Goal: Task Accomplishment & Management: Use online tool/utility

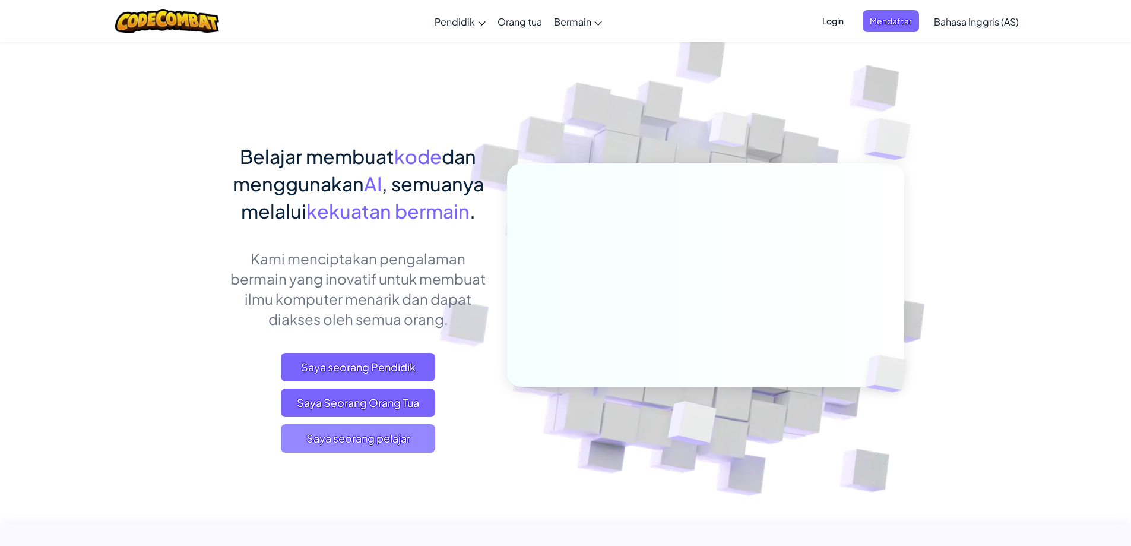
click at [377, 441] on font "Saya seorang pelajar" at bounding box center [358, 438] width 104 height 14
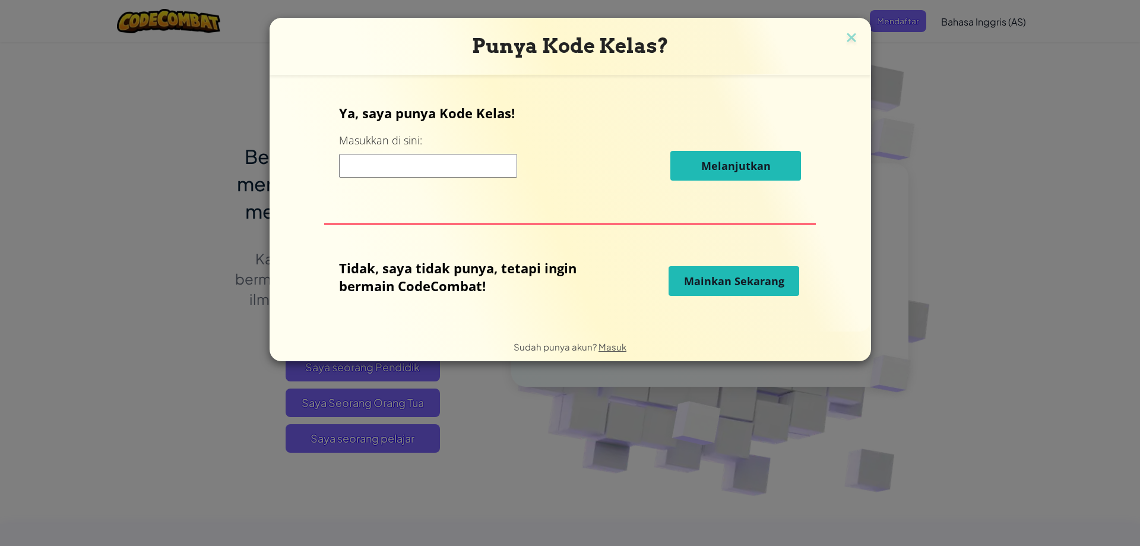
click at [426, 157] on input at bounding box center [428, 166] width 178 height 24
click at [733, 283] on font "Mainkan Sekarang" at bounding box center [734, 281] width 100 height 14
click at [733, 279] on font "Mainkan Sekarang" at bounding box center [734, 281] width 100 height 14
click at [852, 34] on img at bounding box center [851, 39] width 15 height 18
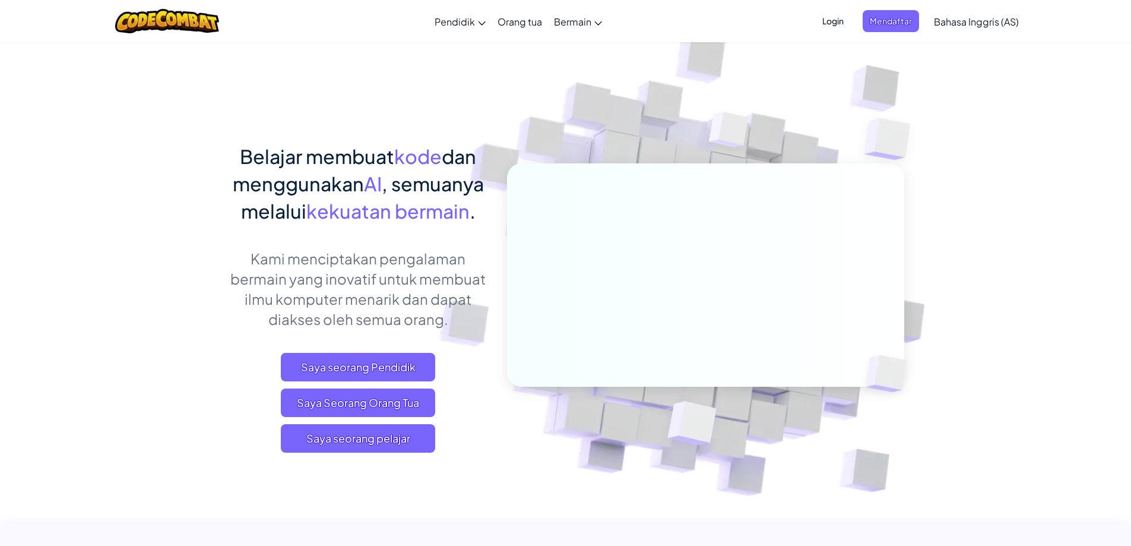
click at [843, 21] on font "Login" at bounding box center [833, 20] width 21 height 11
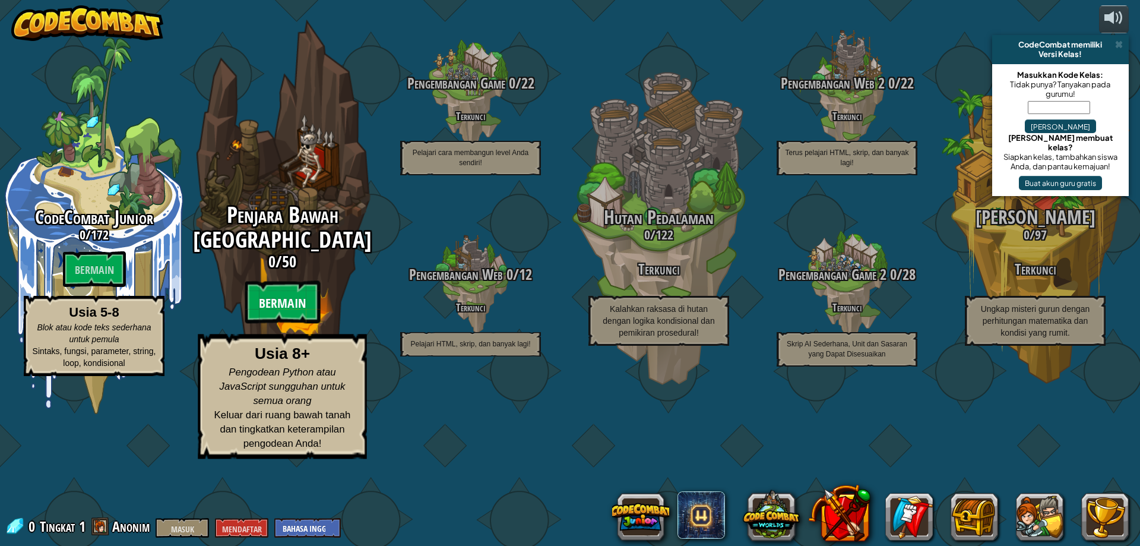
click at [272, 312] on font "Bermain" at bounding box center [282, 304] width 47 height 18
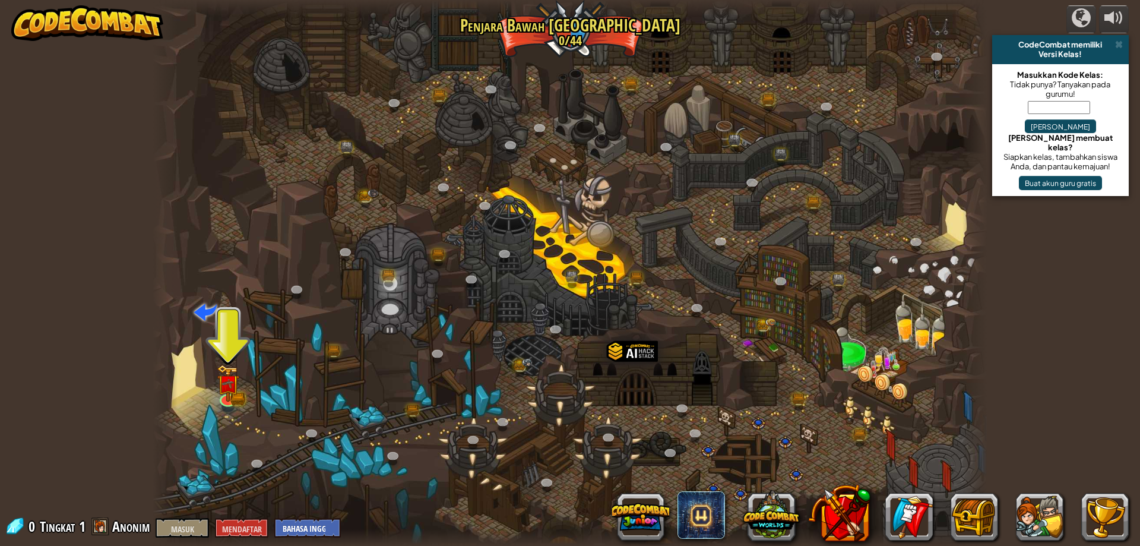
click at [227, 362] on div at bounding box center [570, 273] width 835 height 546
click at [229, 406] on link at bounding box center [228, 397] width 24 height 24
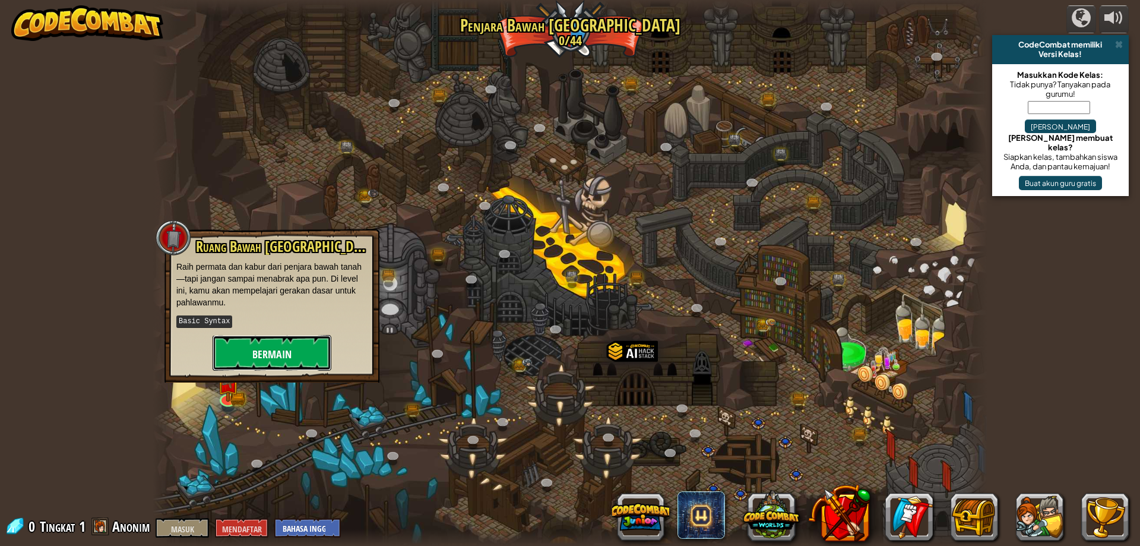
click at [263, 357] on font "Bermain" at bounding box center [271, 354] width 39 height 15
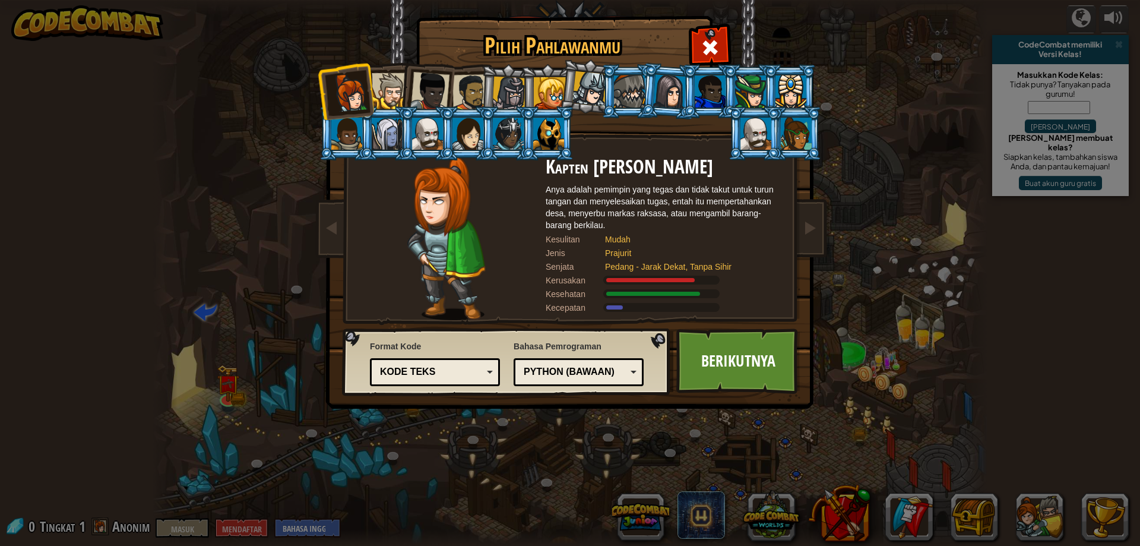
click at [554, 369] on font "Python (Bawaan)" at bounding box center [569, 371] width 91 height 10
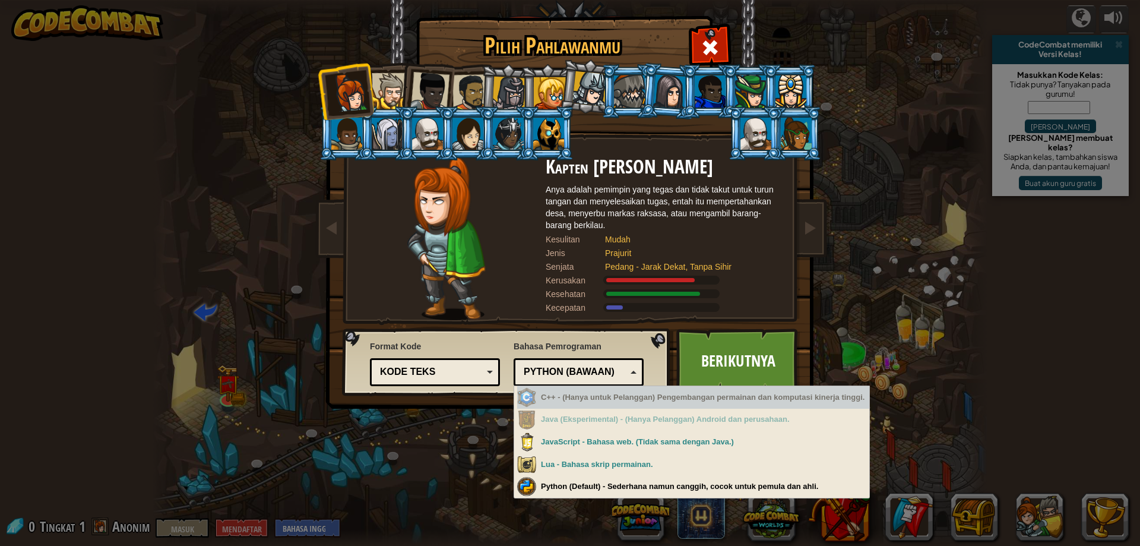
click at [477, 369] on div "Kode teks" at bounding box center [431, 372] width 103 height 14
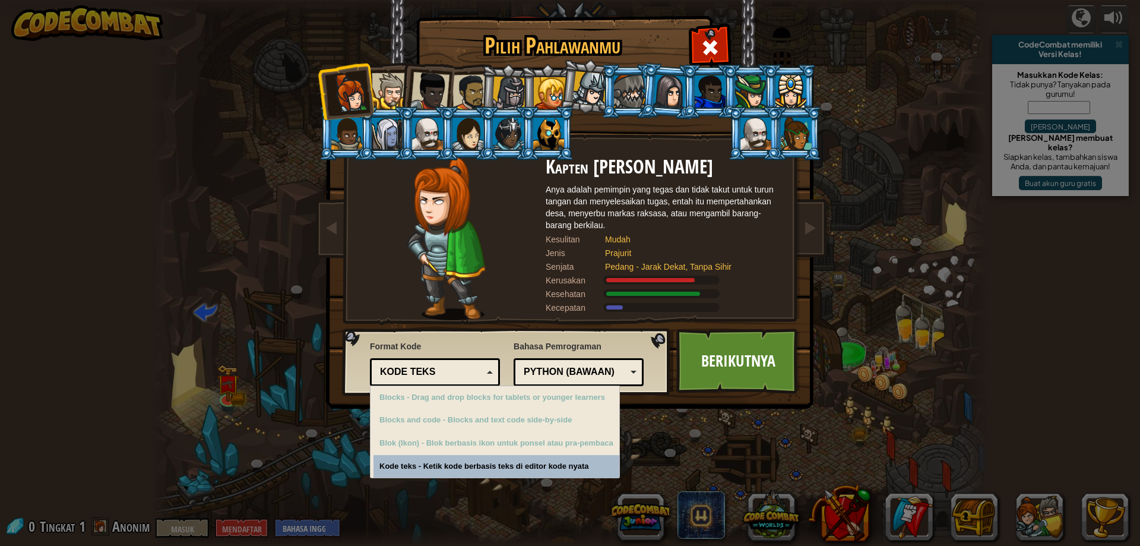
click at [593, 372] on font "Python (Bawaan)" at bounding box center [569, 371] width 91 height 10
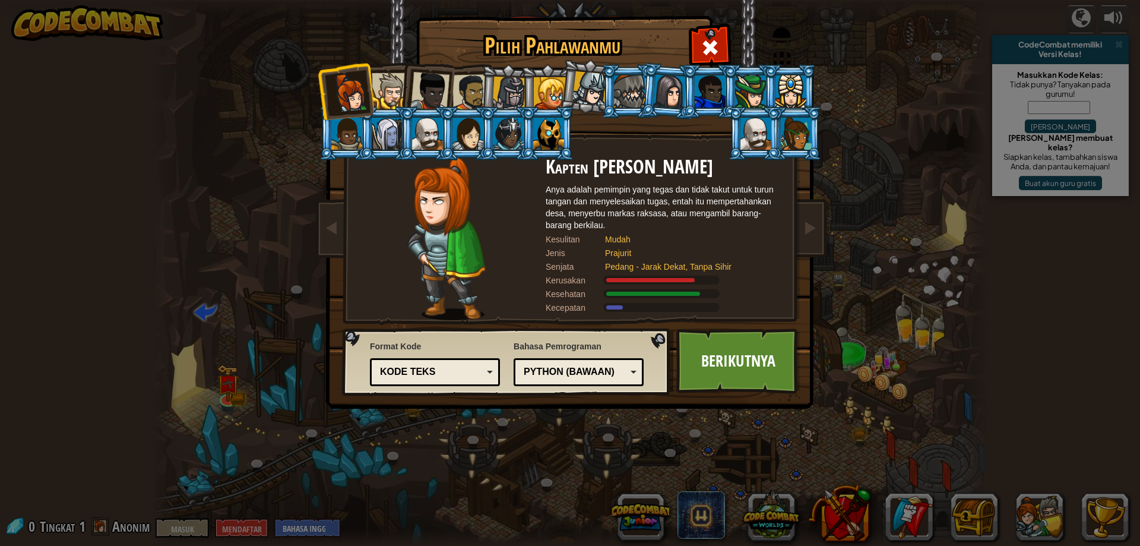
click at [611, 483] on div "Pilih Pahlawanmu 0 Kapten Anya Weston Anya adalah pemimpin yang tegas dan tidak…" at bounding box center [570, 273] width 1140 height 546
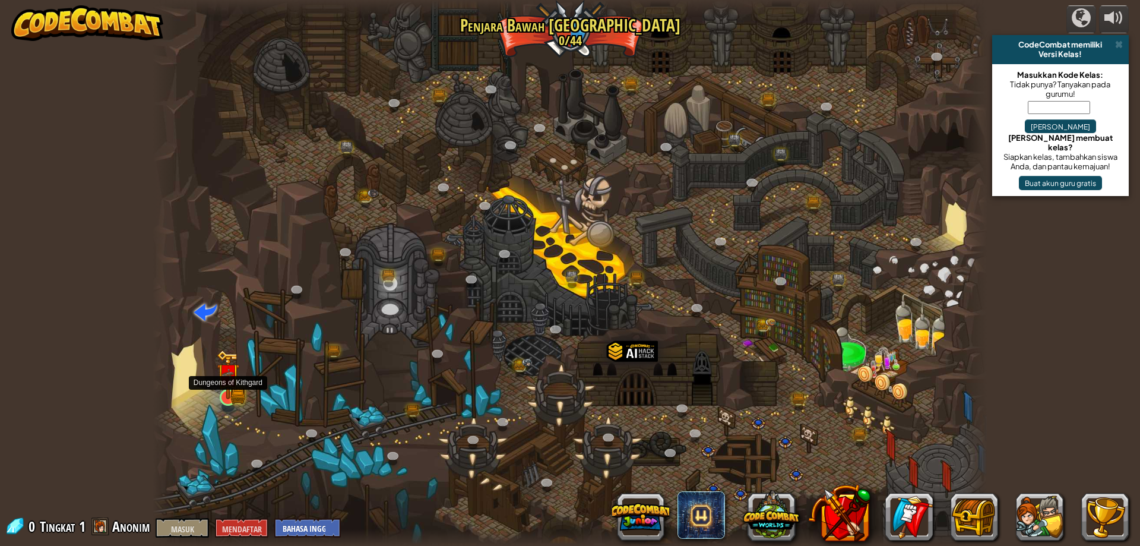
click at [232, 393] on img at bounding box center [228, 374] width 23 height 49
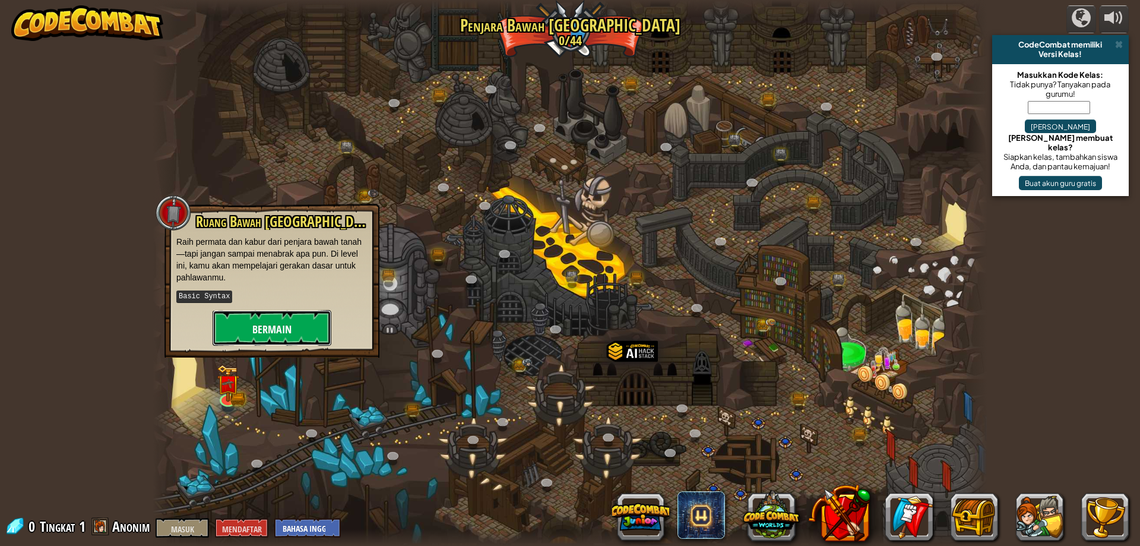
click at [256, 336] on button "Bermain" at bounding box center [272, 328] width 119 height 36
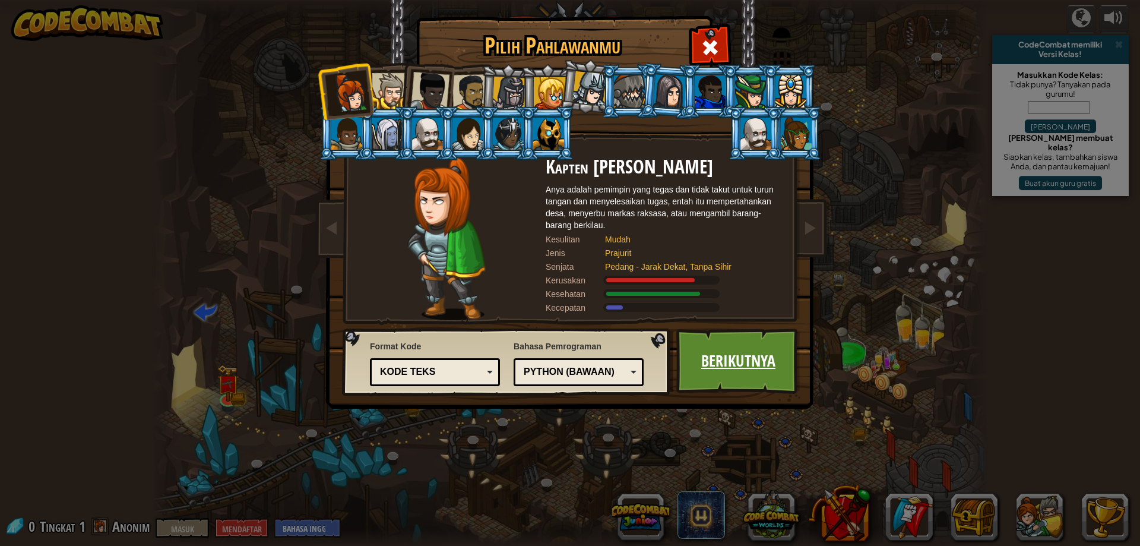
click at [741, 365] on font "Berikutnya" at bounding box center [738, 360] width 74 height 21
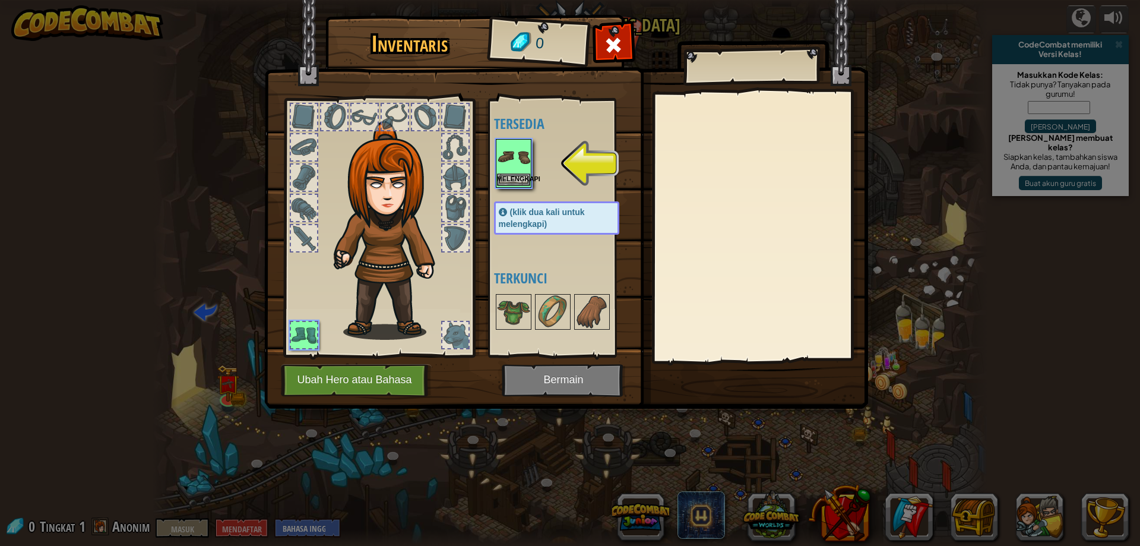
click at [510, 163] on img at bounding box center [513, 156] width 33 height 33
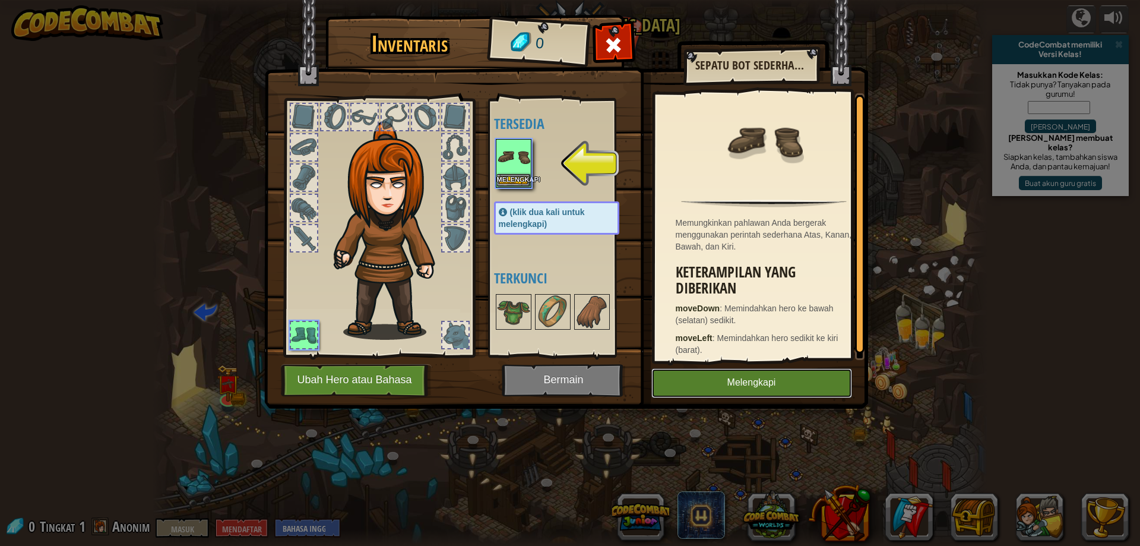
click at [738, 383] on font "Melengkapi" at bounding box center [752, 383] width 49 height 10
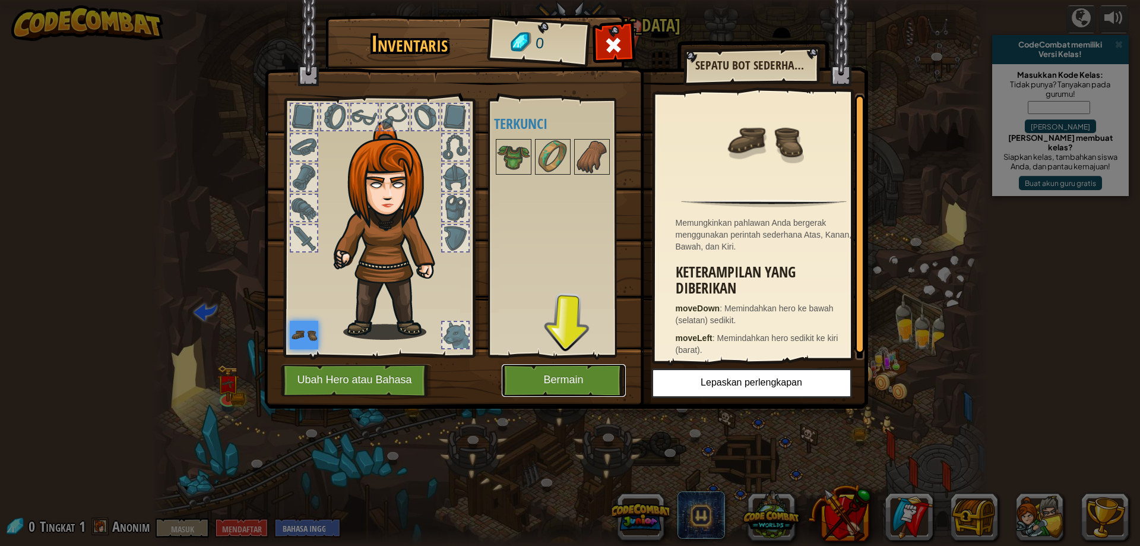
click at [599, 377] on button "Bermain" at bounding box center [564, 380] width 124 height 33
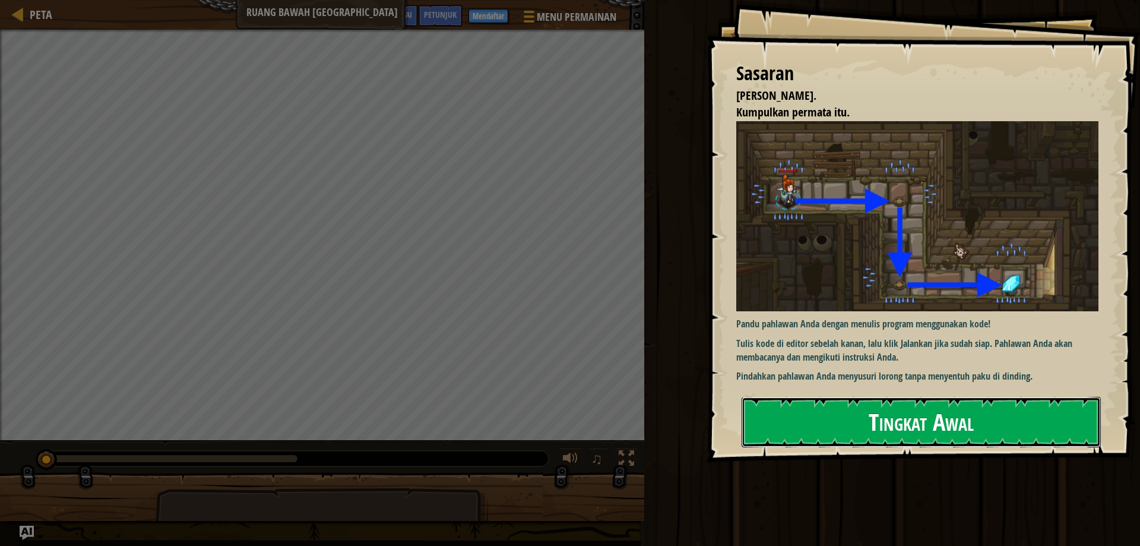
click at [834, 444] on button "Tingkat Awal" at bounding box center [921, 422] width 359 height 50
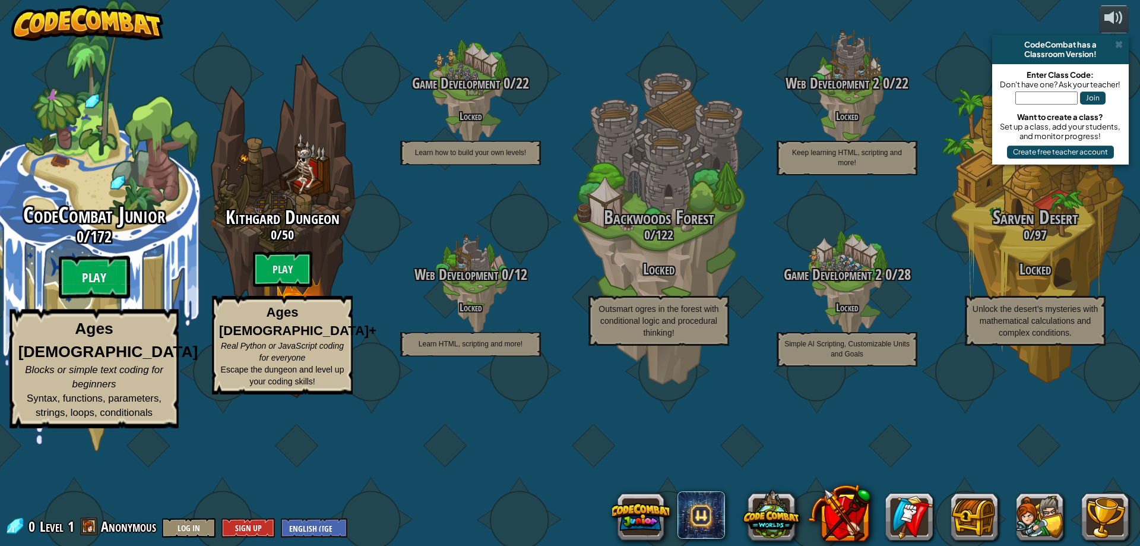
click at [81, 299] on btn "Play" at bounding box center [94, 277] width 71 height 43
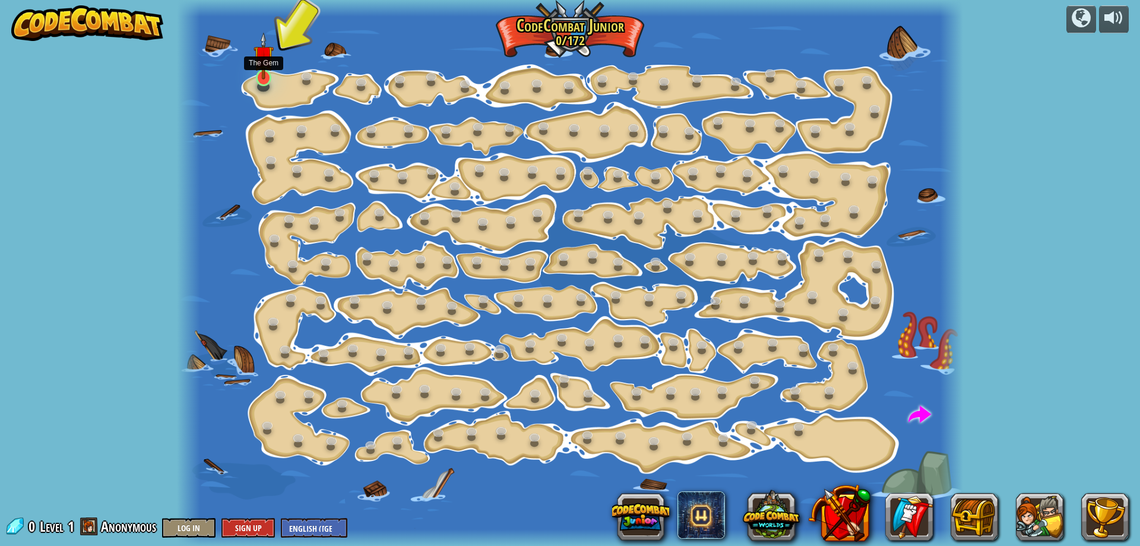
click at [261, 63] on img at bounding box center [264, 56] width 21 height 48
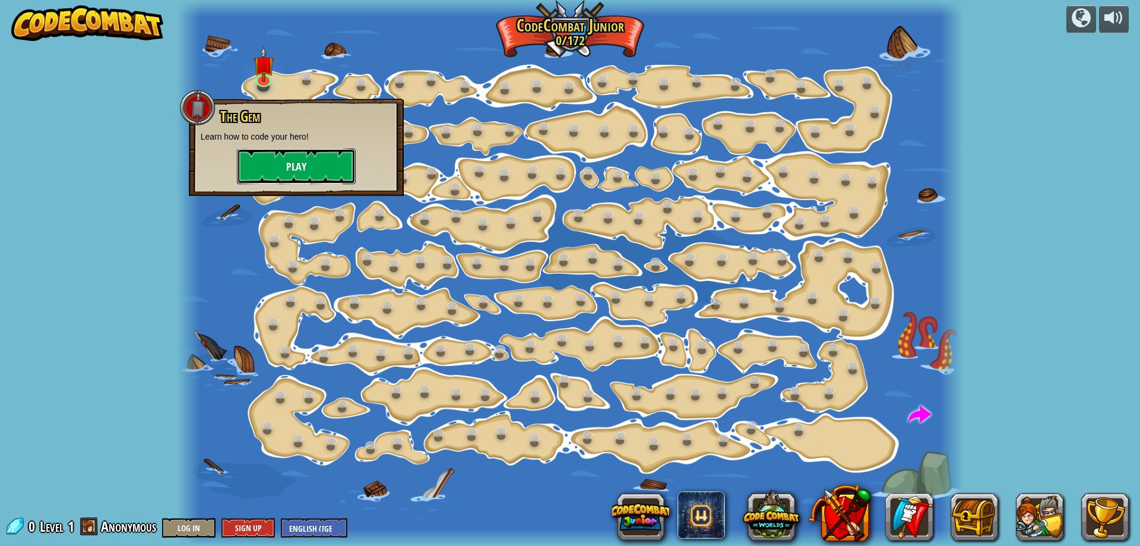
click at [284, 166] on button "Play" at bounding box center [296, 166] width 119 height 36
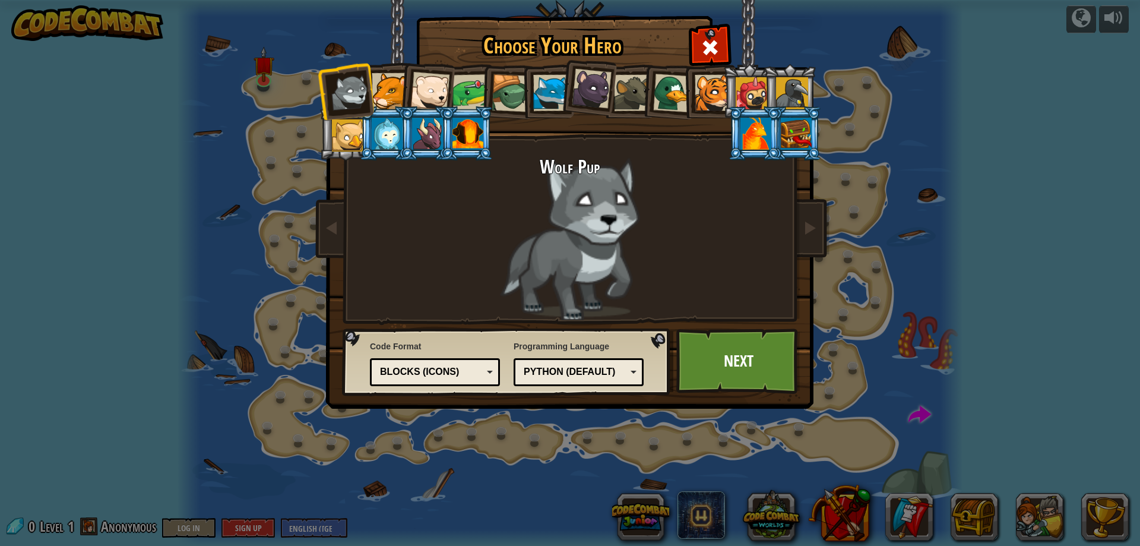
click at [413, 378] on div "Blocks (Icons)" at bounding box center [431, 372] width 103 height 14
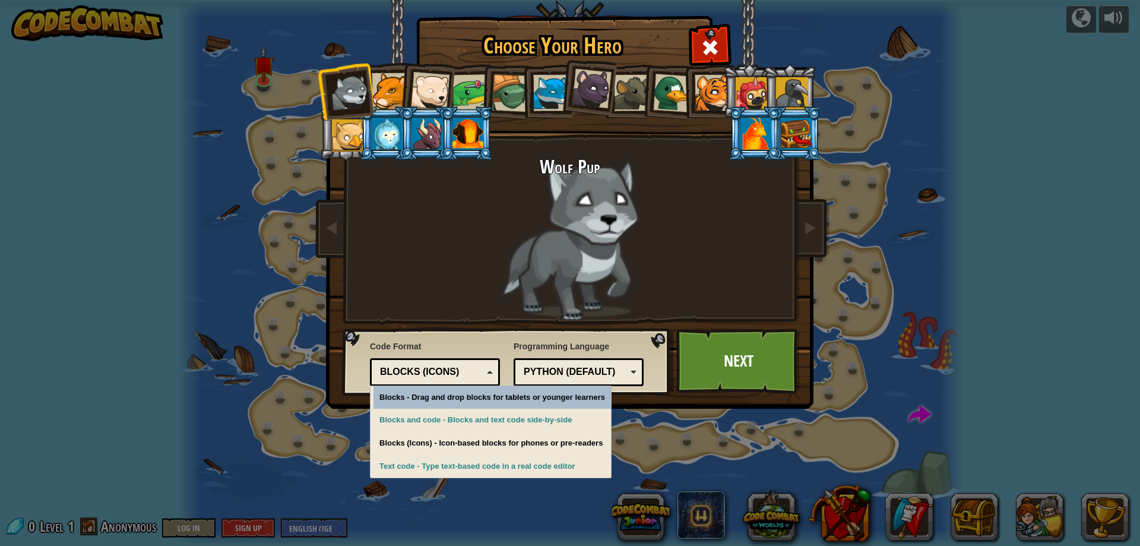
click at [413, 378] on div "Blocks (Icons)" at bounding box center [431, 372] width 103 height 14
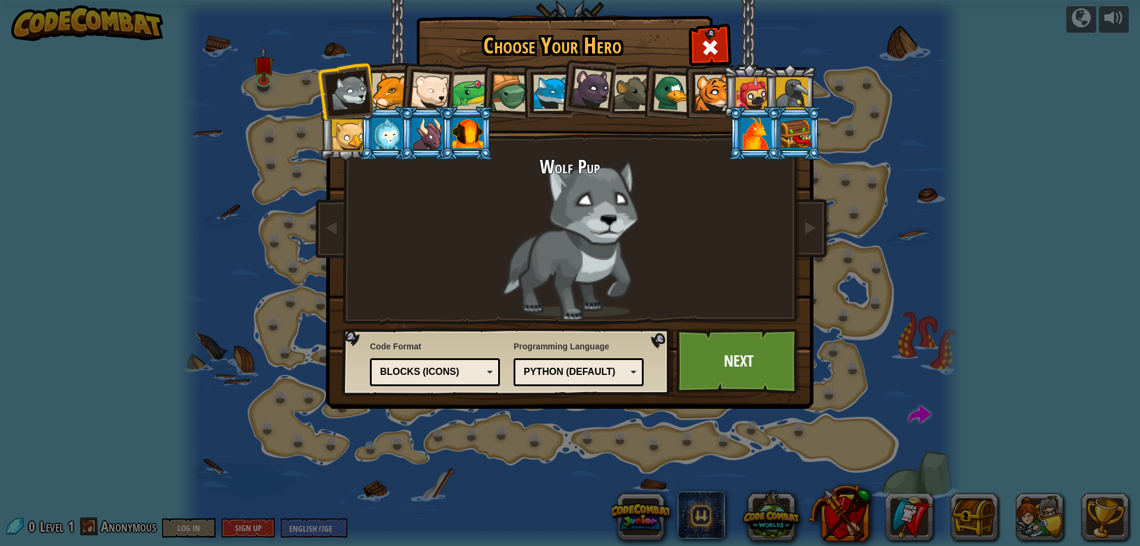
click at [469, 369] on div "Blocks (Icons)" at bounding box center [431, 372] width 103 height 14
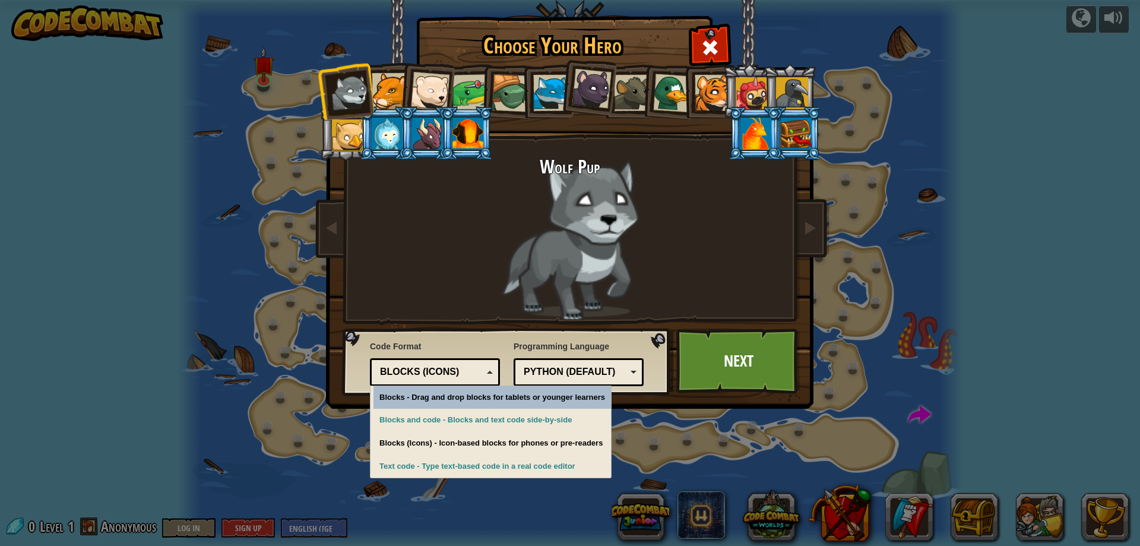
click at [469, 369] on div "Blocks (Icons)" at bounding box center [431, 372] width 103 height 14
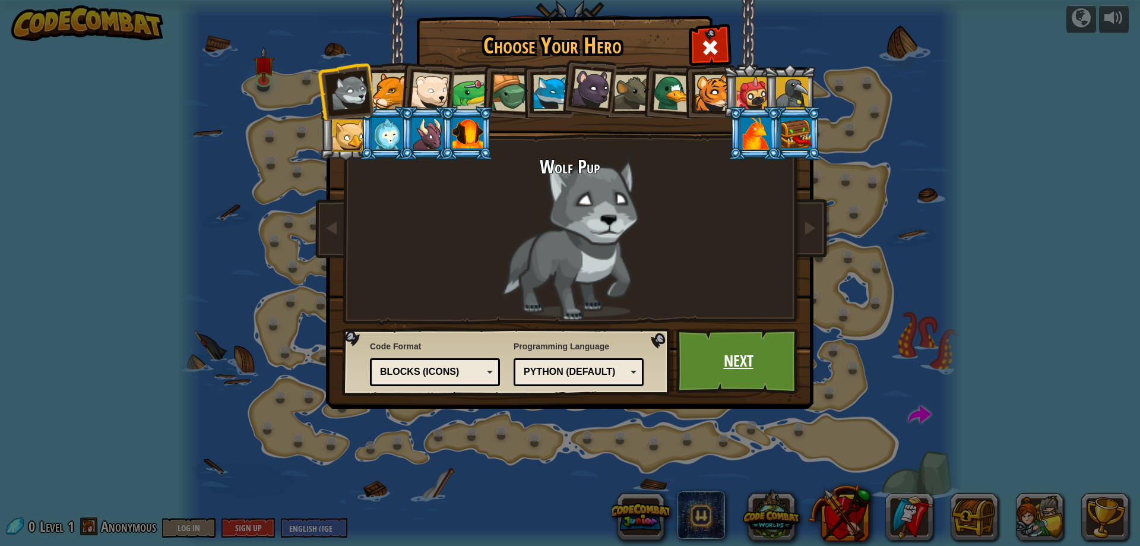
click at [739, 350] on link "Next" at bounding box center [738, 360] width 124 height 65
